Goal: Information Seeking & Learning: Find specific fact

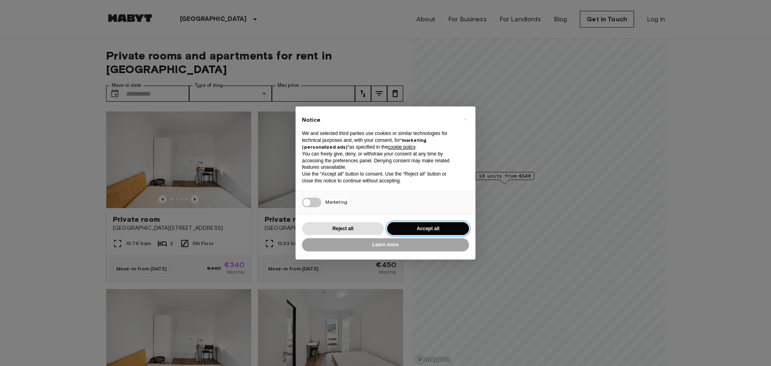
click at [417, 228] on button "Accept all" at bounding box center [428, 228] width 82 height 13
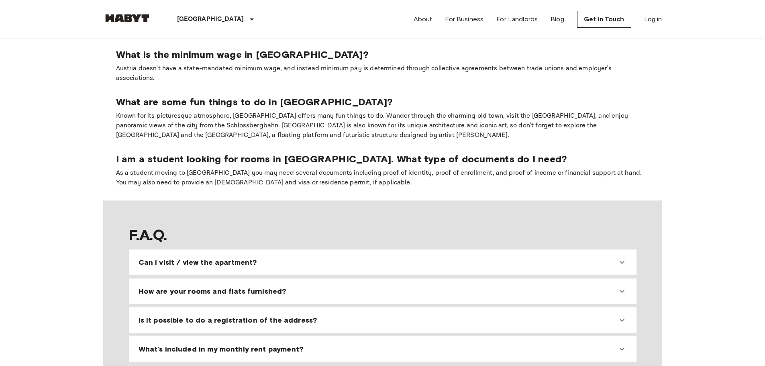
scroll to position [562, 0]
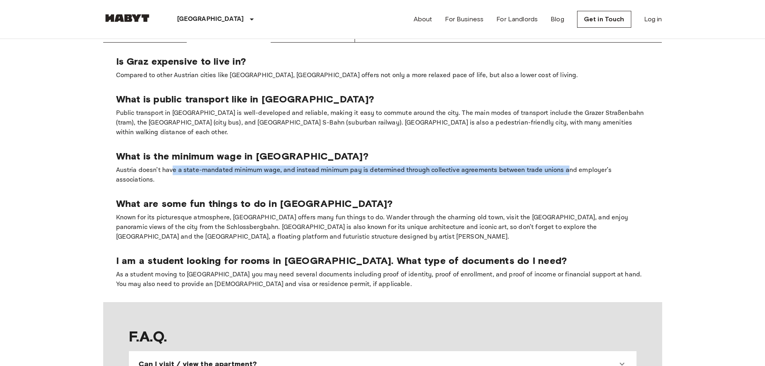
drag, startPoint x: 176, startPoint y: 125, endPoint x: 557, endPoint y: 126, distance: 381.3
click at [557, 166] on p "Austria doesn’t have a state-mandated minimum wage, and instead minimum pay is …" at bounding box center [383, 175] width 534 height 19
click at [436, 166] on p "Austria doesn’t have a state-mandated minimum wage, and instead minimum pay is …" at bounding box center [383, 175] width 534 height 19
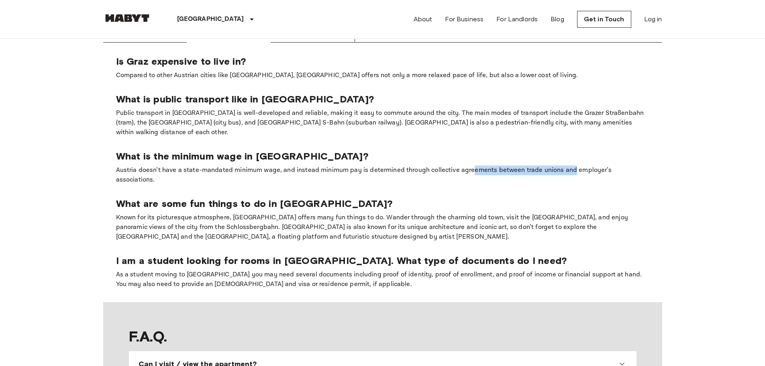
drag, startPoint x: 464, startPoint y: 127, endPoint x: 564, endPoint y: 125, distance: 99.7
click at [564, 166] on p "Austria doesn’t have a state-mandated minimum wage, and instead minimum pay is …" at bounding box center [383, 175] width 534 height 19
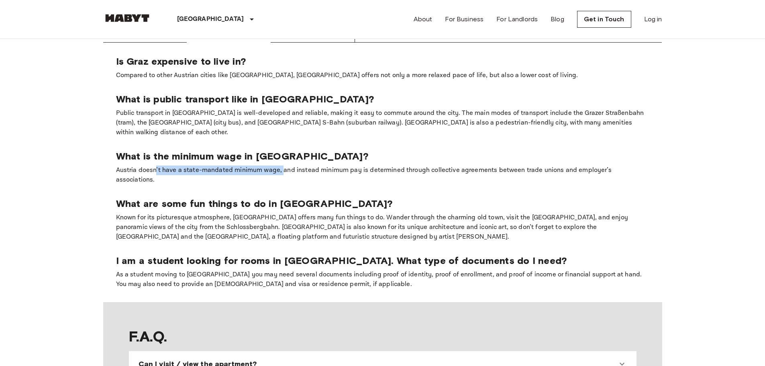
drag, startPoint x: 154, startPoint y: 123, endPoint x: 280, endPoint y: 126, distance: 125.8
click at [280, 166] on p "Austria doesn’t have a state-mandated minimum wage, and instead minimum pay is …" at bounding box center [383, 175] width 534 height 19
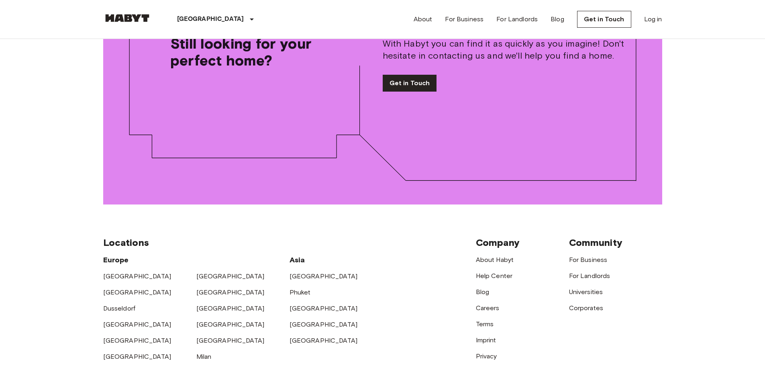
scroll to position [1271, 0]
